Goal: Navigation & Orientation: Find specific page/section

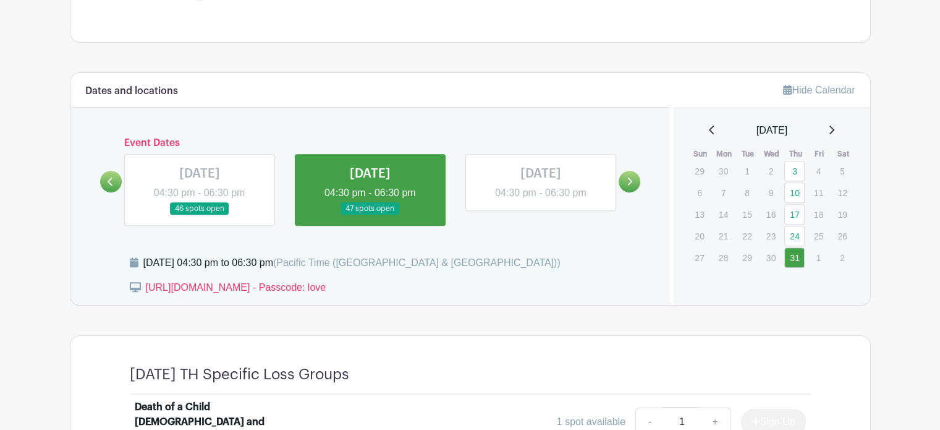
scroll to position [495, 0]
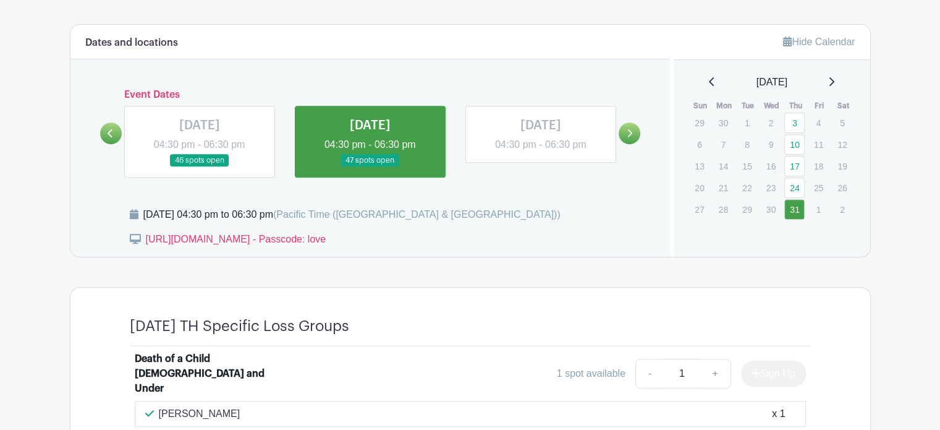
click at [633, 133] on link at bounding box center [630, 133] width 22 height 22
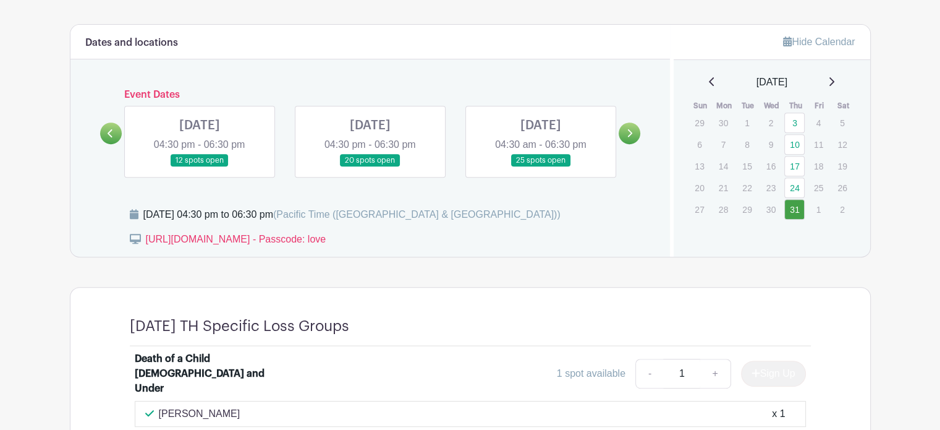
click at [200, 167] on link at bounding box center [200, 167] width 0 height 0
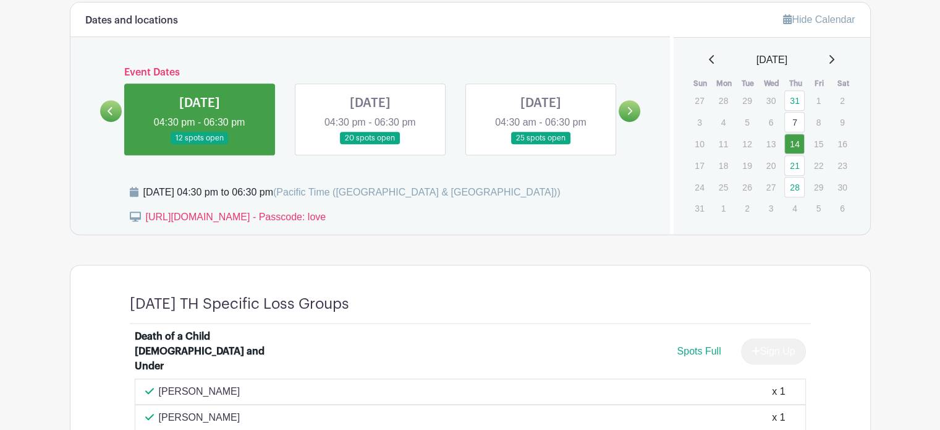
scroll to position [495, 0]
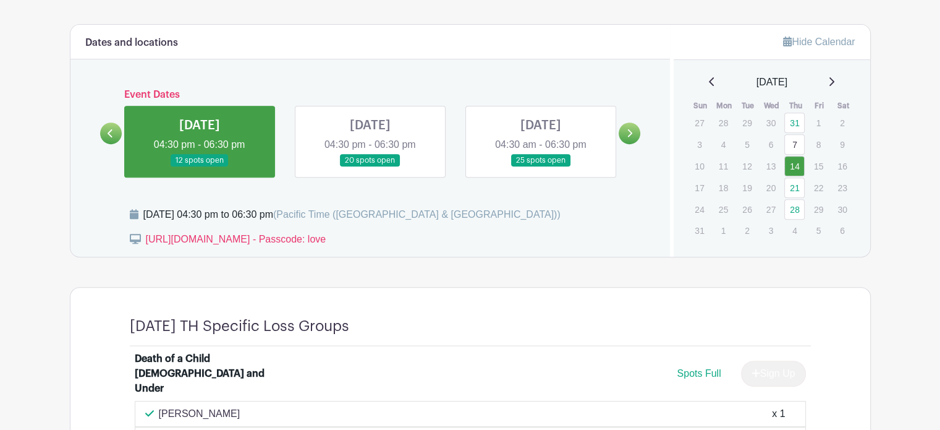
click at [370, 167] on link at bounding box center [370, 167] width 0 height 0
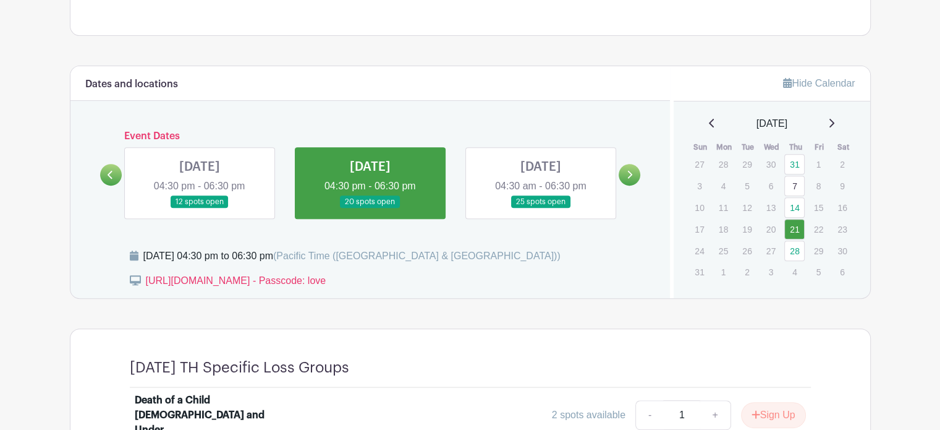
scroll to position [479, 0]
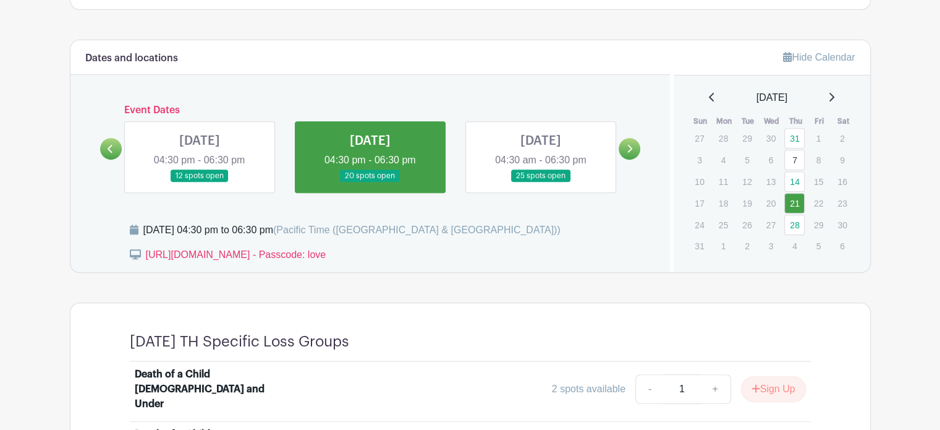
click at [200, 182] on link at bounding box center [200, 182] width 0 height 0
